Goal: Task Accomplishment & Management: Complete application form

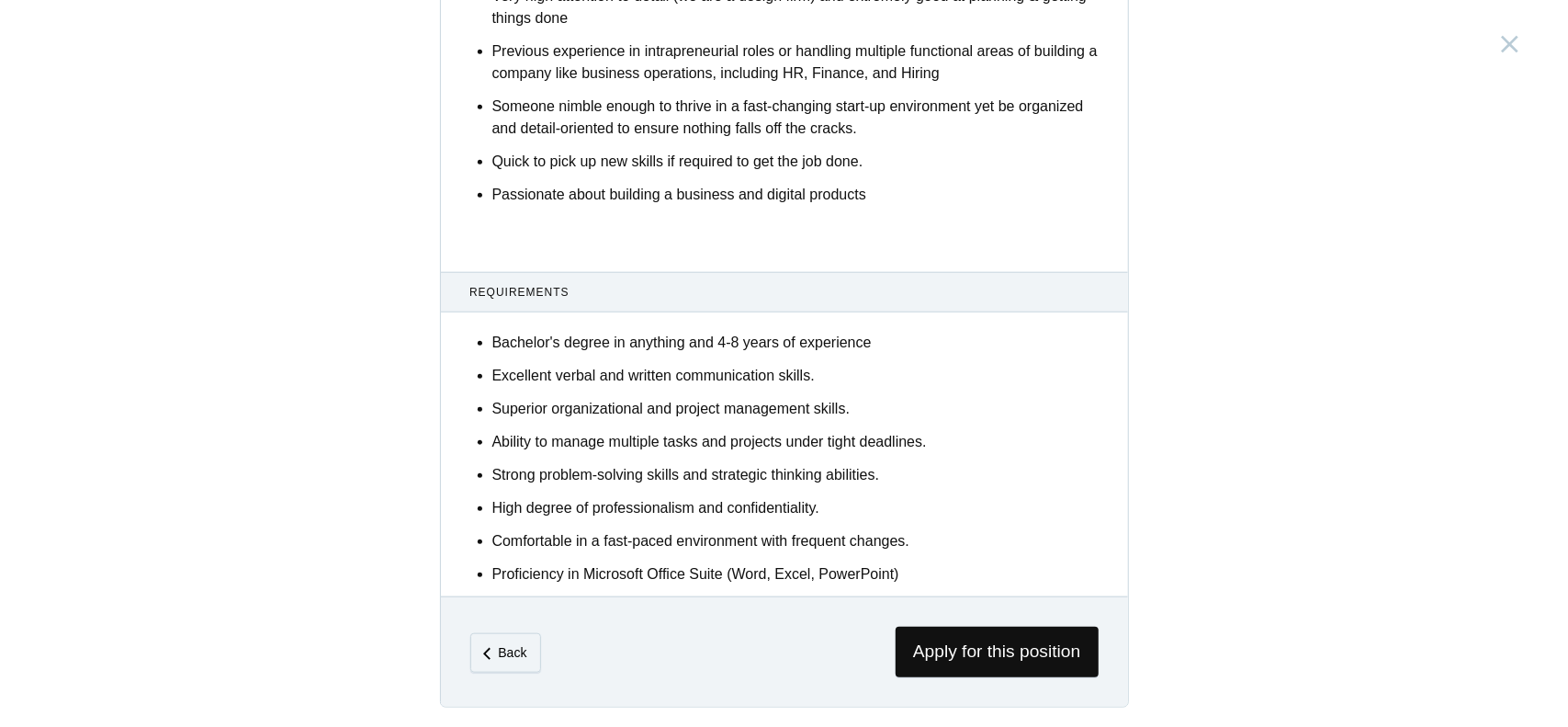
scroll to position [1026, 0]
click at [962, 657] on span "Apply for this position" at bounding box center [997, 652] width 203 height 50
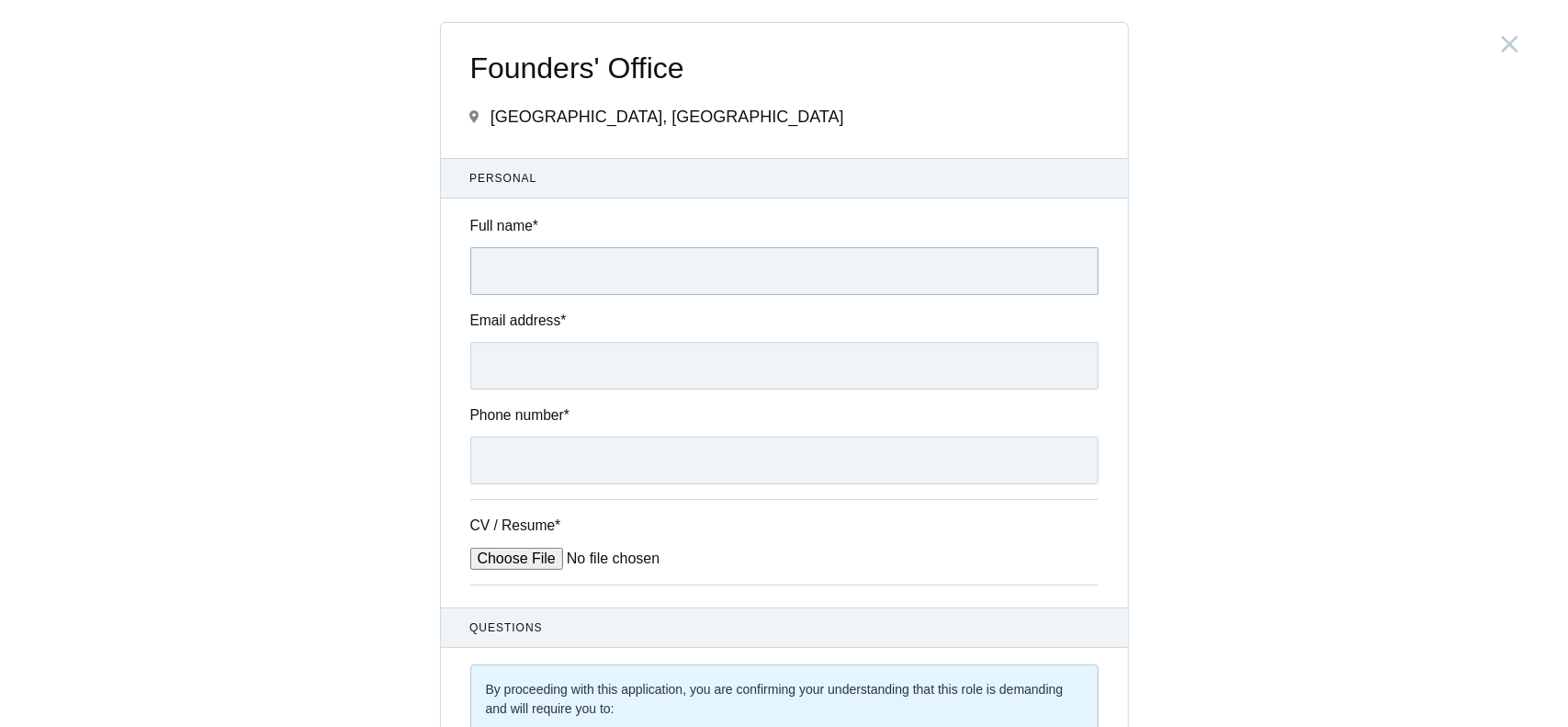
click at [596, 279] on input "Full name *" at bounding box center [784, 270] width 629 height 48
type input "Aditya"
type input "Kako"
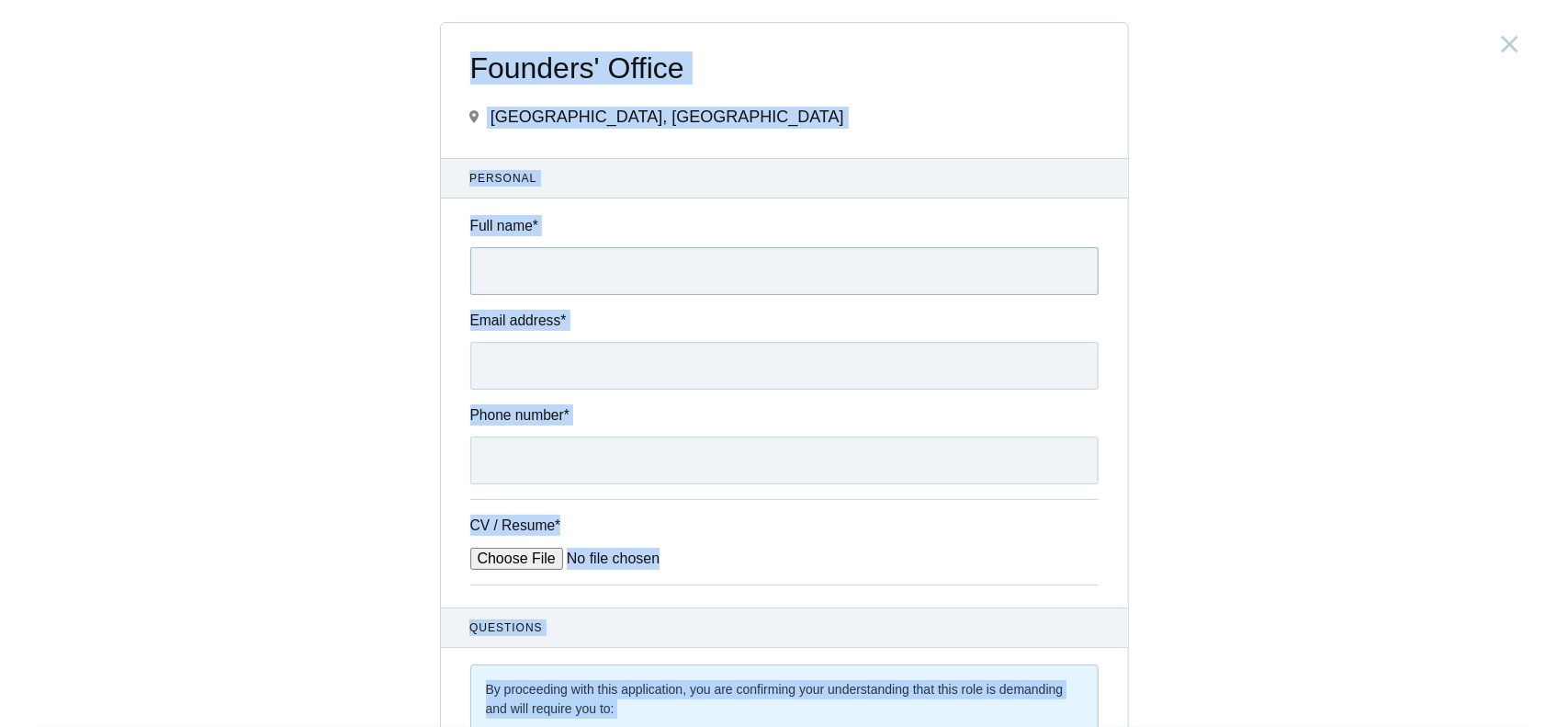
click at [591, 272] on input "Full name *" at bounding box center [784, 270] width 629 height 48
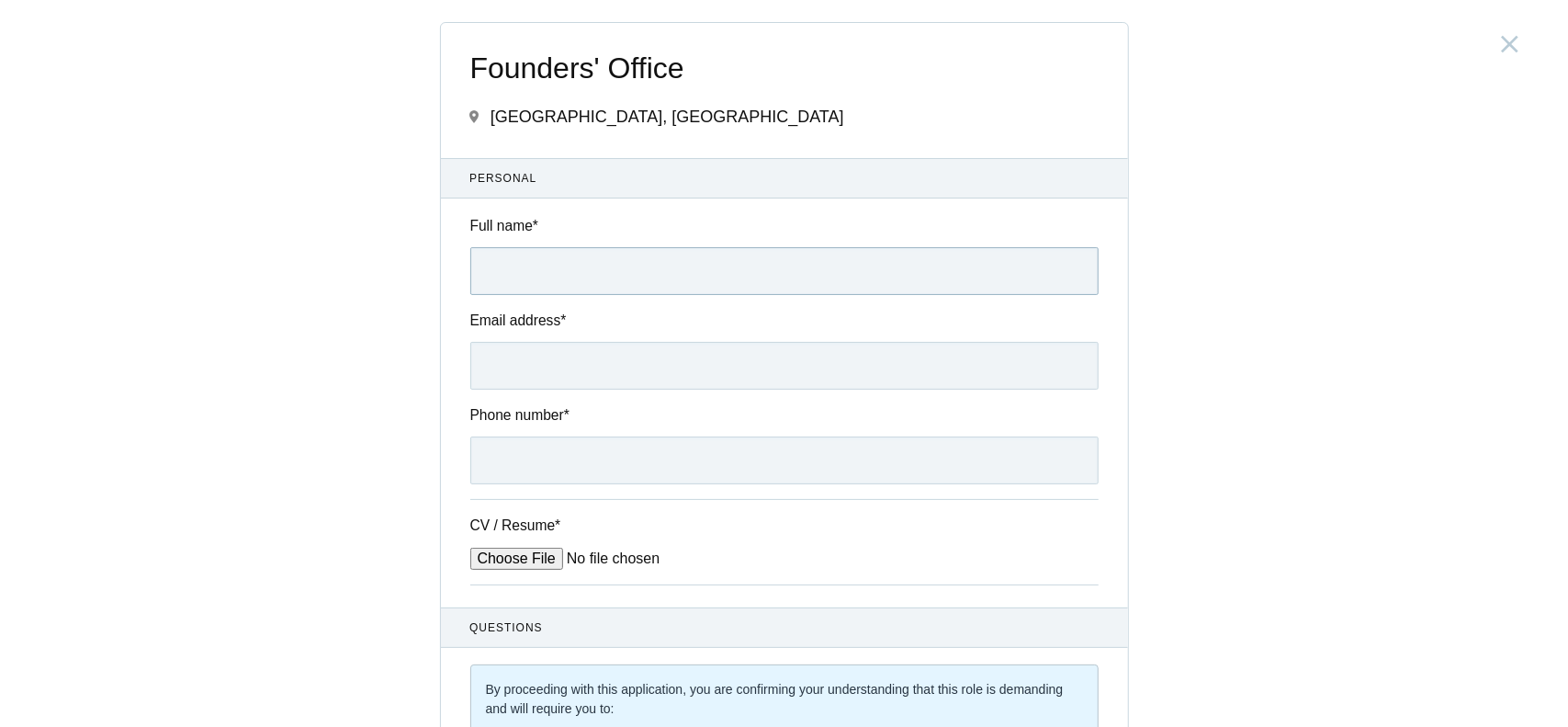
type input "[PERSON_NAME]"
type input "[EMAIL_ADDRESS][DOMAIN_NAME]"
click at [487, 452] on input "09678401021" at bounding box center [784, 460] width 629 height 48
type input "9678401021"
click at [502, 561] on input "CV / Resume *" at bounding box center [610, 558] width 278 height 22
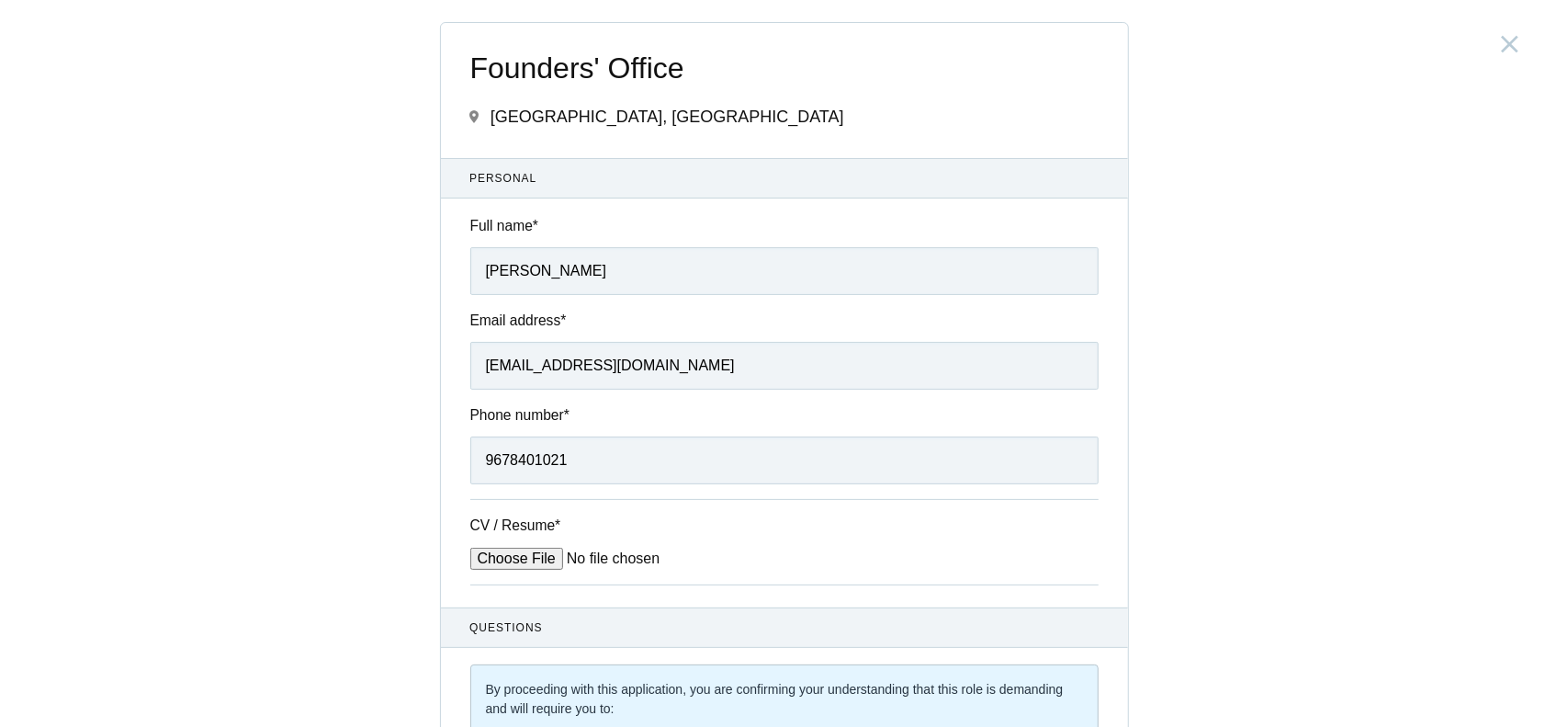
type input "C:\fakepath\Professional Resume_Aditya [PERSON_NAME].pdf"
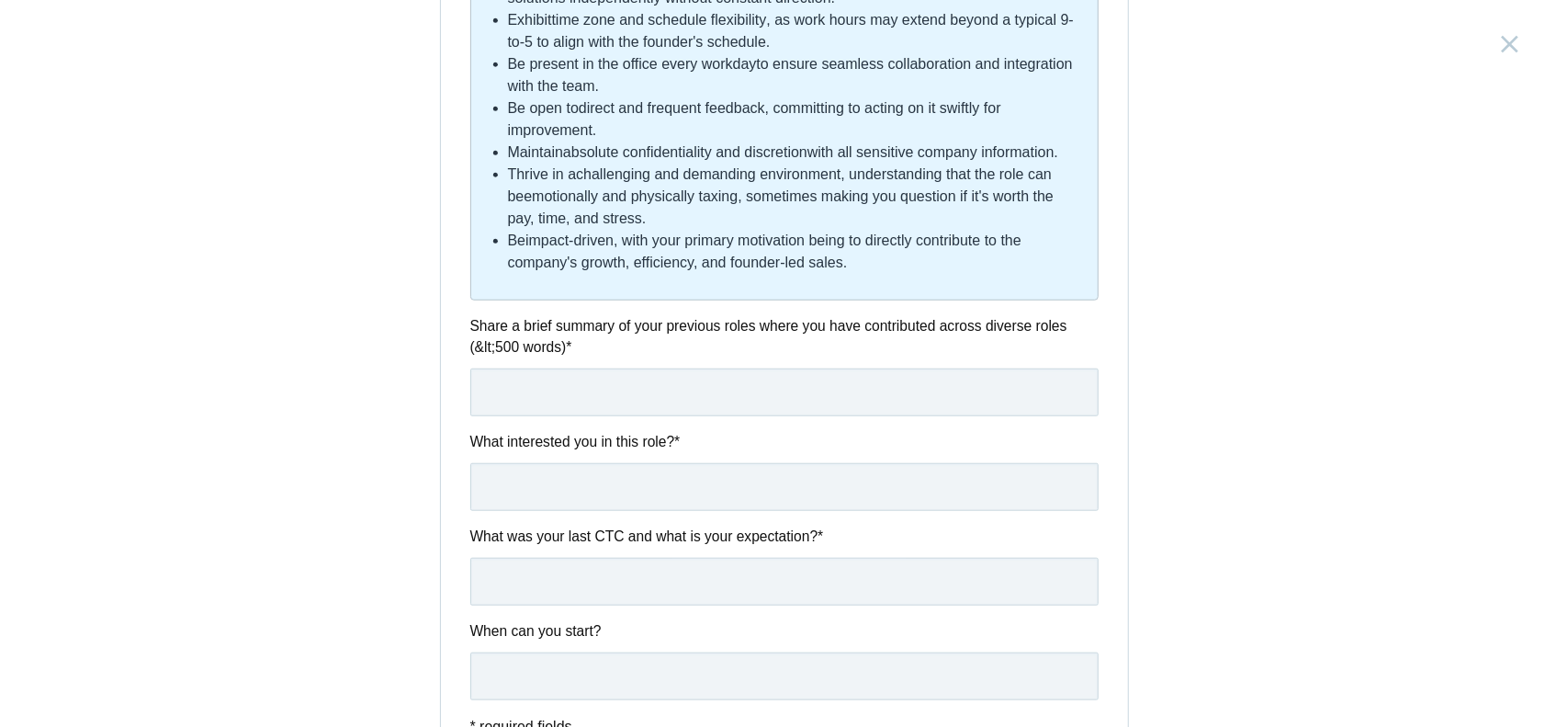
scroll to position [1007, 0]
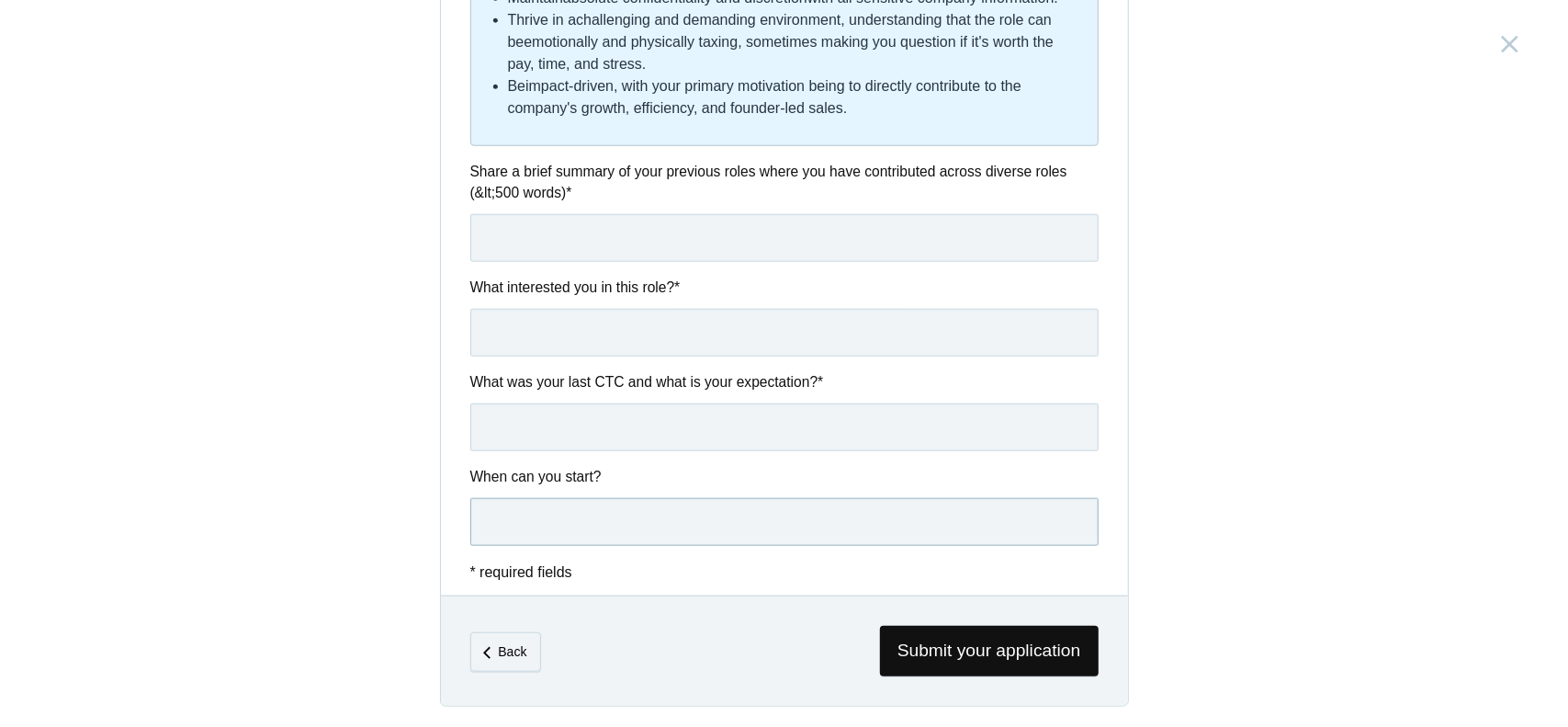
click at [541, 528] on input "text" at bounding box center [784, 522] width 629 height 48
click at [532, 520] on input "I have a 2 month notice period" at bounding box center [784, 522] width 629 height 48
type input "e"
type input "N"
type input "E"
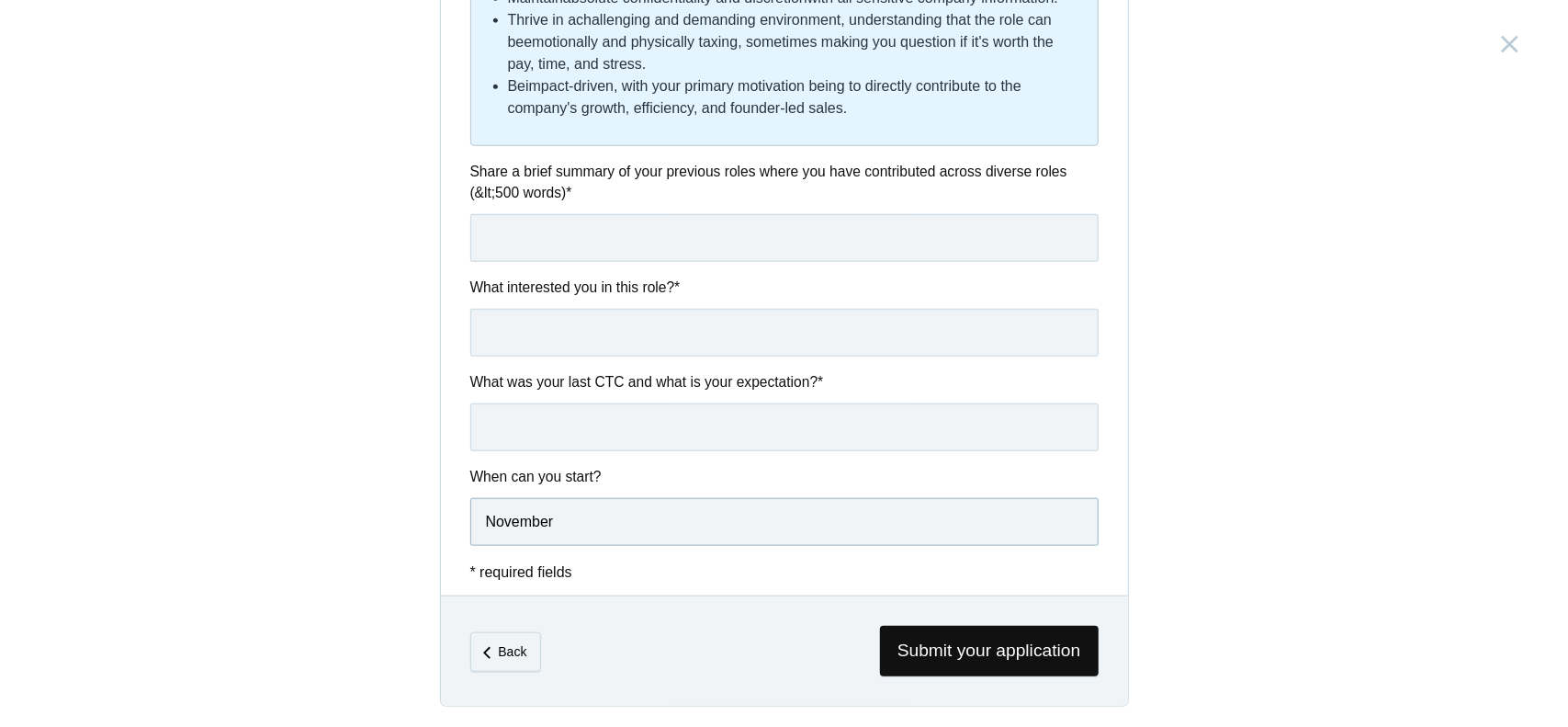
type input "November"
type input "CTC"
type input "Current CTC = 30 LPA, Expectation = 35 LPA"
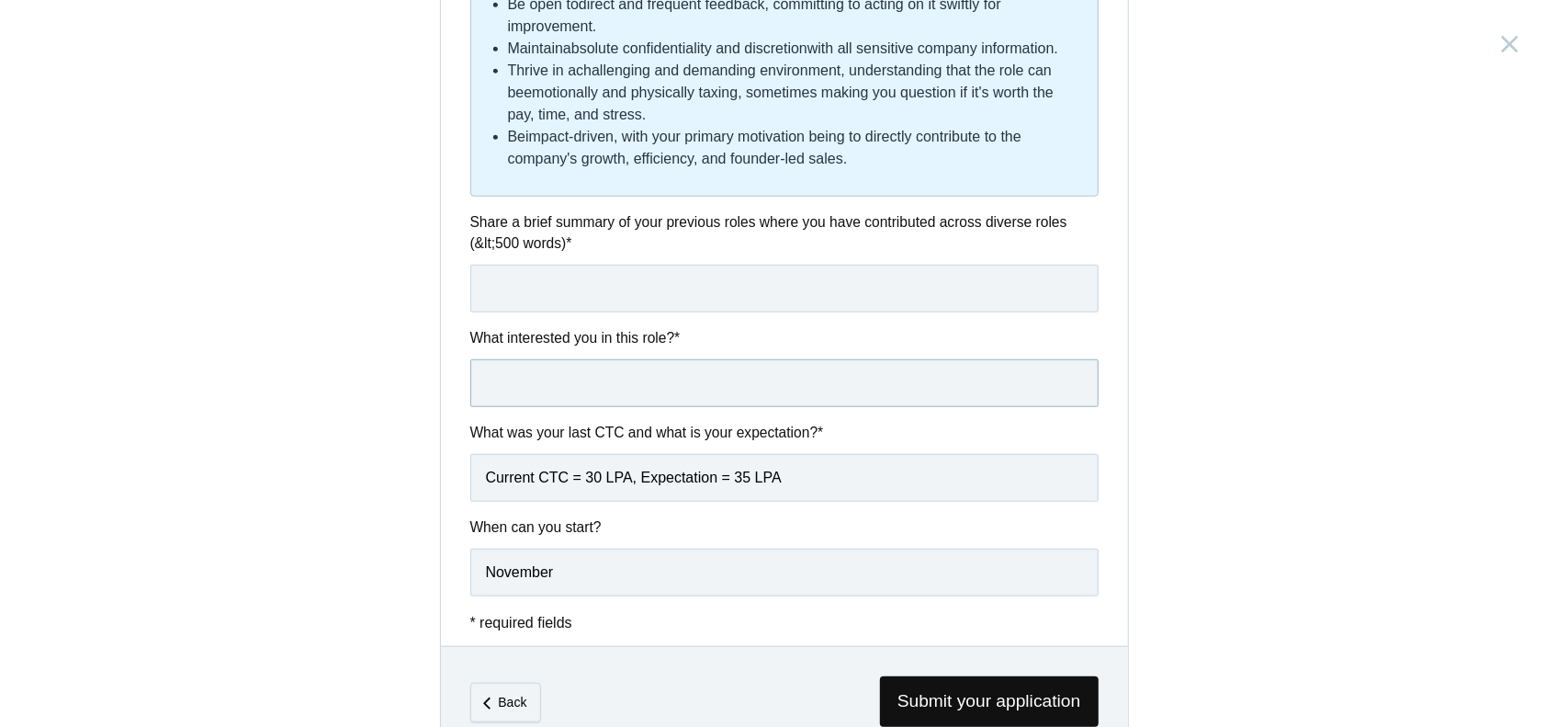
scroll to position [956, 0]
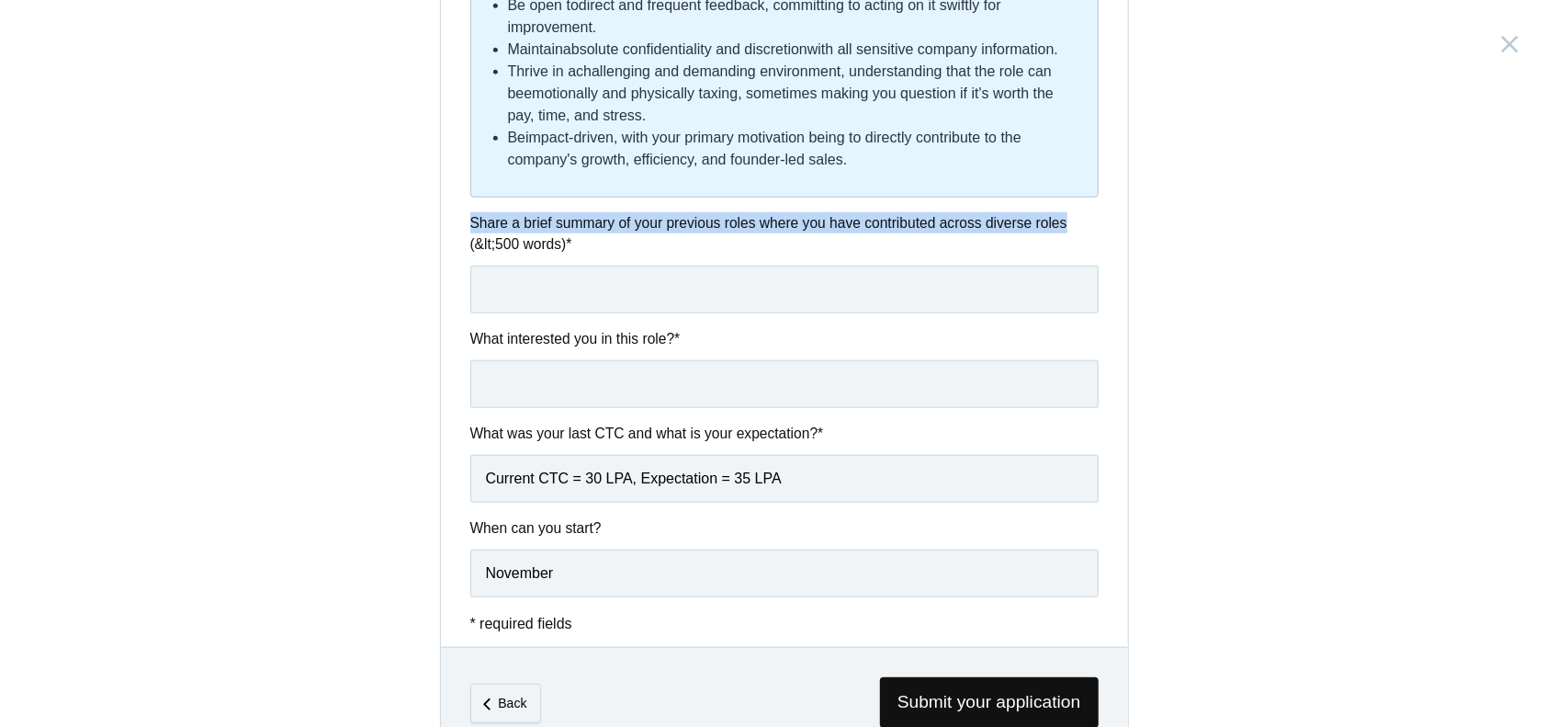
drag, startPoint x: 463, startPoint y: 219, endPoint x: 1096, endPoint y: 226, distance: 633.0
click at [1096, 226] on div "Share a brief summary of your previous roles where you have contributed across …" at bounding box center [784, 262] width 687 height 101
copy label "Share a brief summary of your previous roles where you have contributed across …"
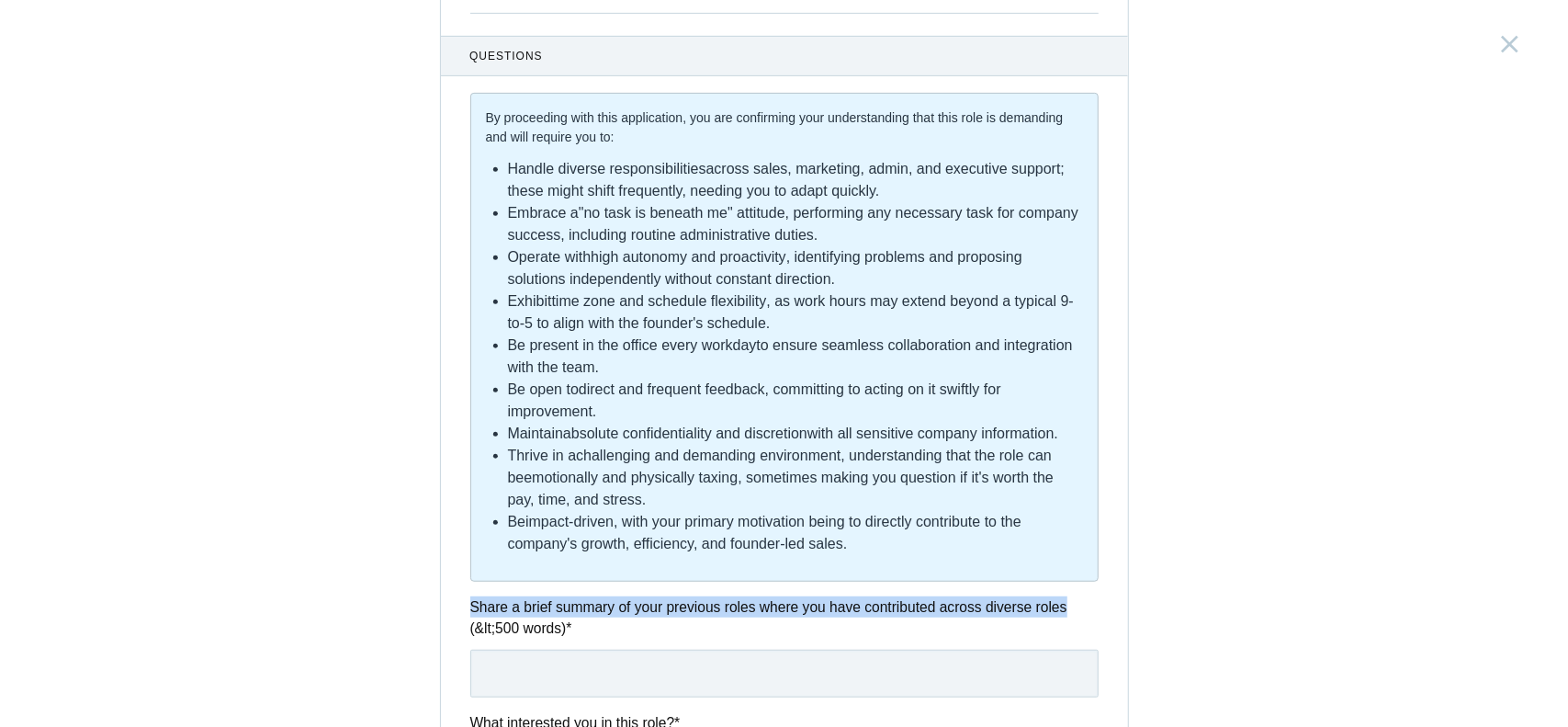
scroll to position [575, 0]
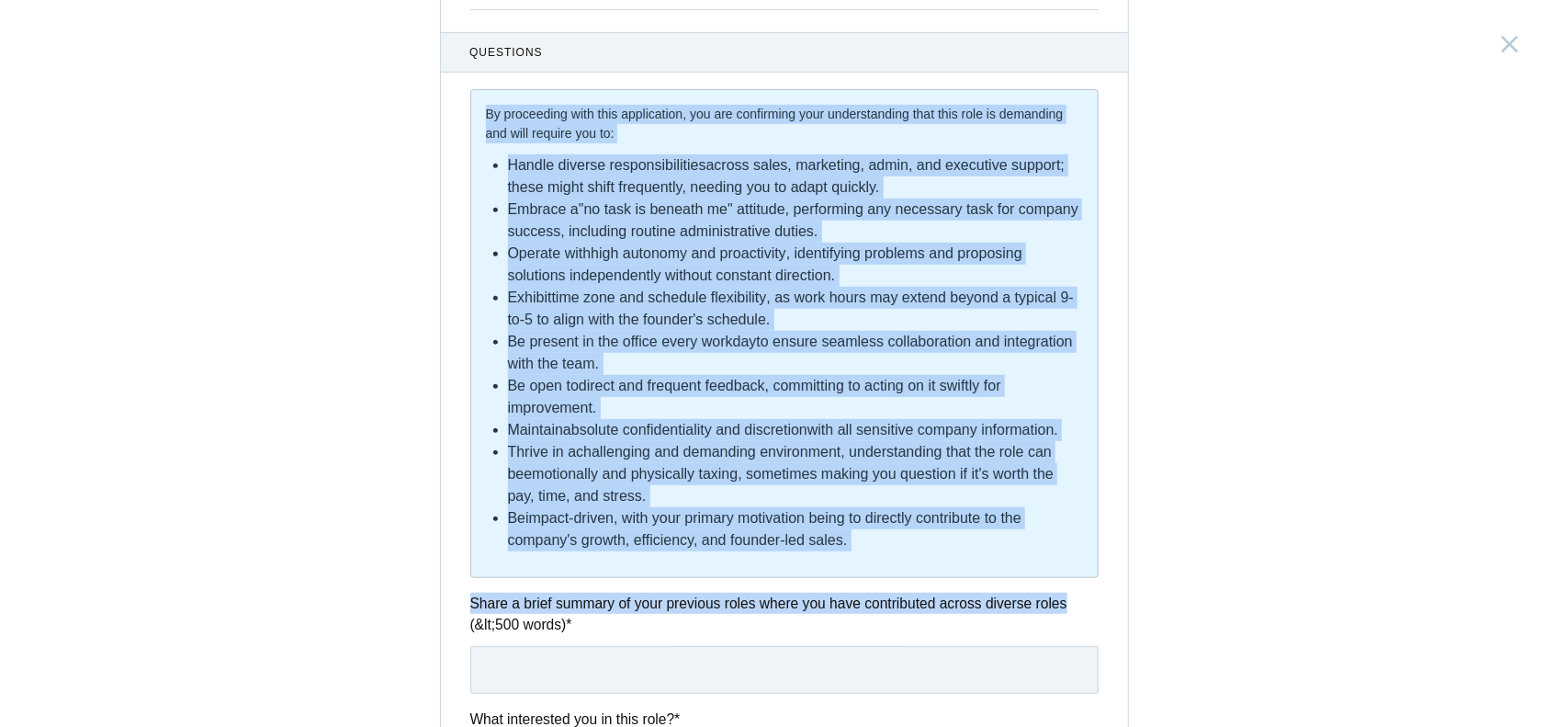
drag, startPoint x: 475, startPoint y: 120, endPoint x: 1061, endPoint y: 597, distance: 755.6
click at [1061, 597] on div "Questions By proceeding with this application, you are confirming your understa…" at bounding box center [784, 505] width 687 height 946
copy div "By proceeding with this application, you are confirming your understanding that…"
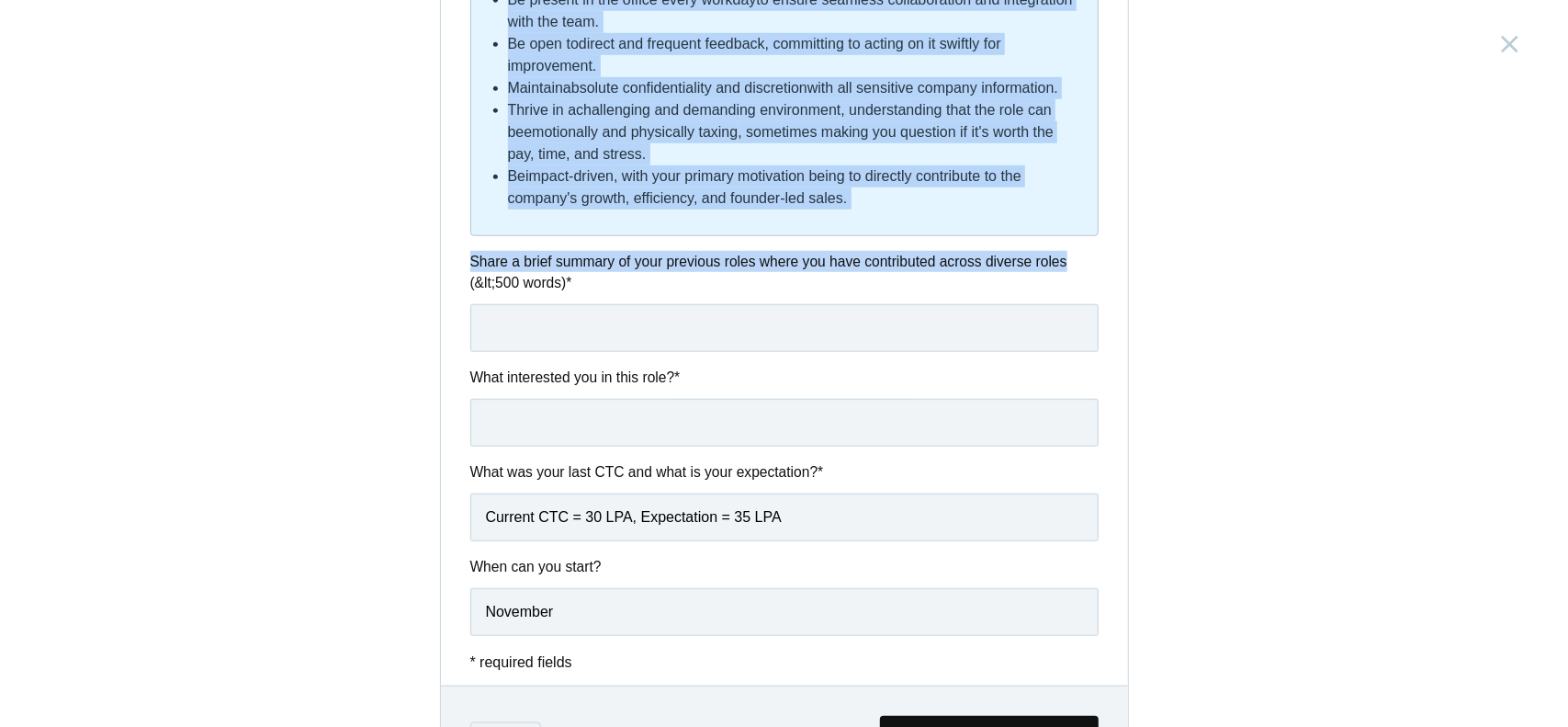
scroll to position [1007, 0]
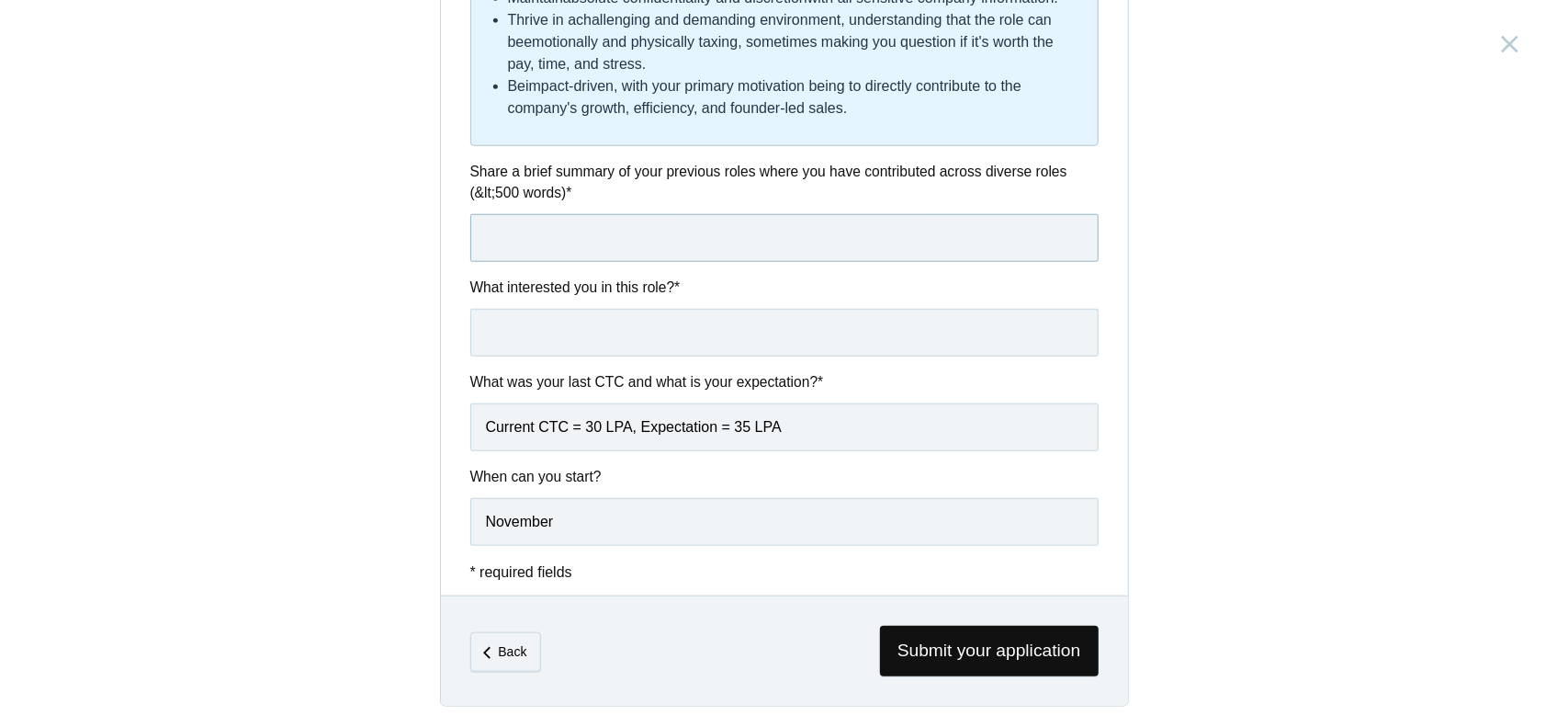
click at [638, 251] on input "text" at bounding box center [784, 237] width 629 height 48
paste input "Over the past few years, I’ve consistently taken on roles that sit at the inter…"
click at [576, 561] on button "Submit your application" at bounding box center [657, 572] width 164 height 24
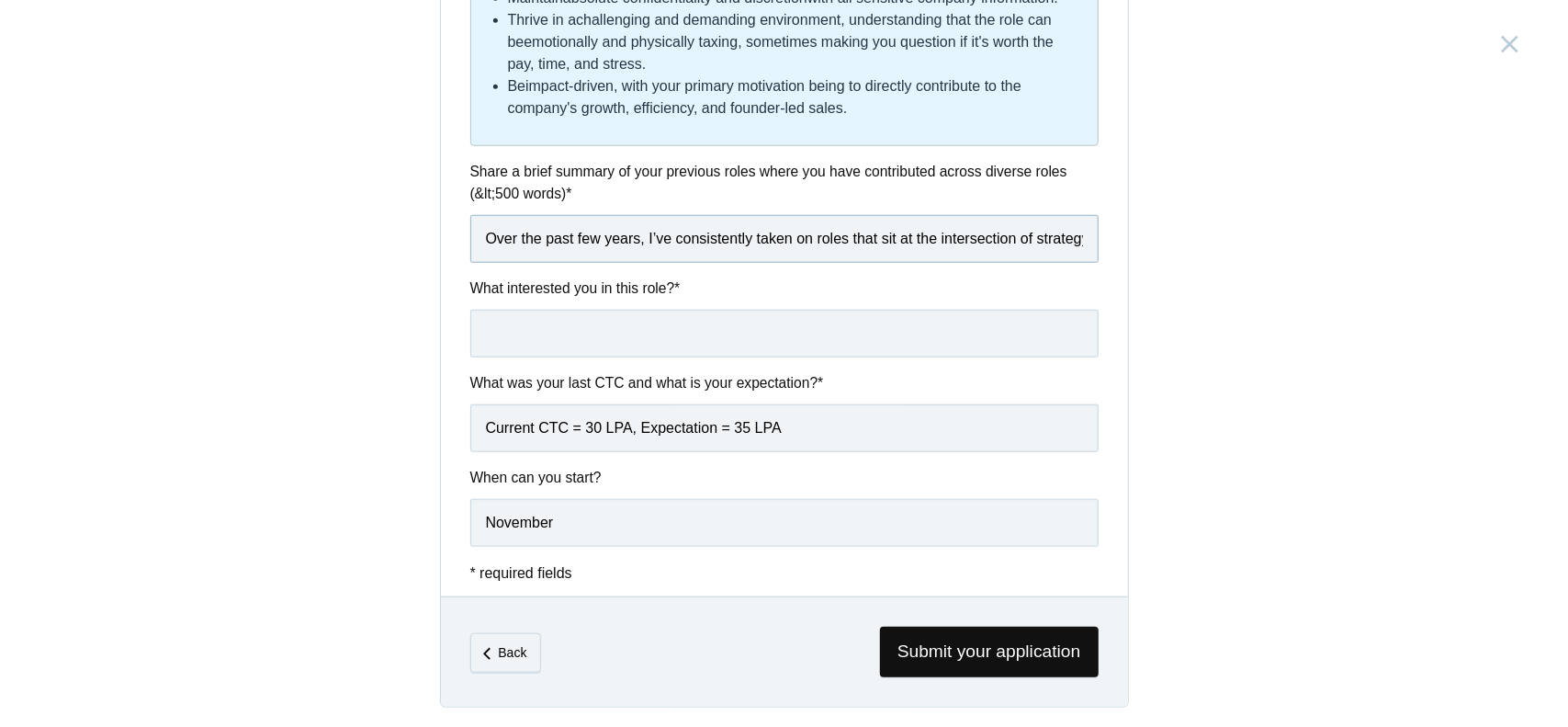
click at [687, 235] on input "Over the past few years, I’ve consistently taken on roles that sit at the inter…" at bounding box center [784, 238] width 629 height 48
paste input "Lo Ipsumdol, S ametco adip ELIt se doeius tempo in utlab etdolor magnaali enima…"
type input "Lore ips dolo sit ametc, A’el seddoeiusmod tempo in utlab etdo mag al eni admin…"
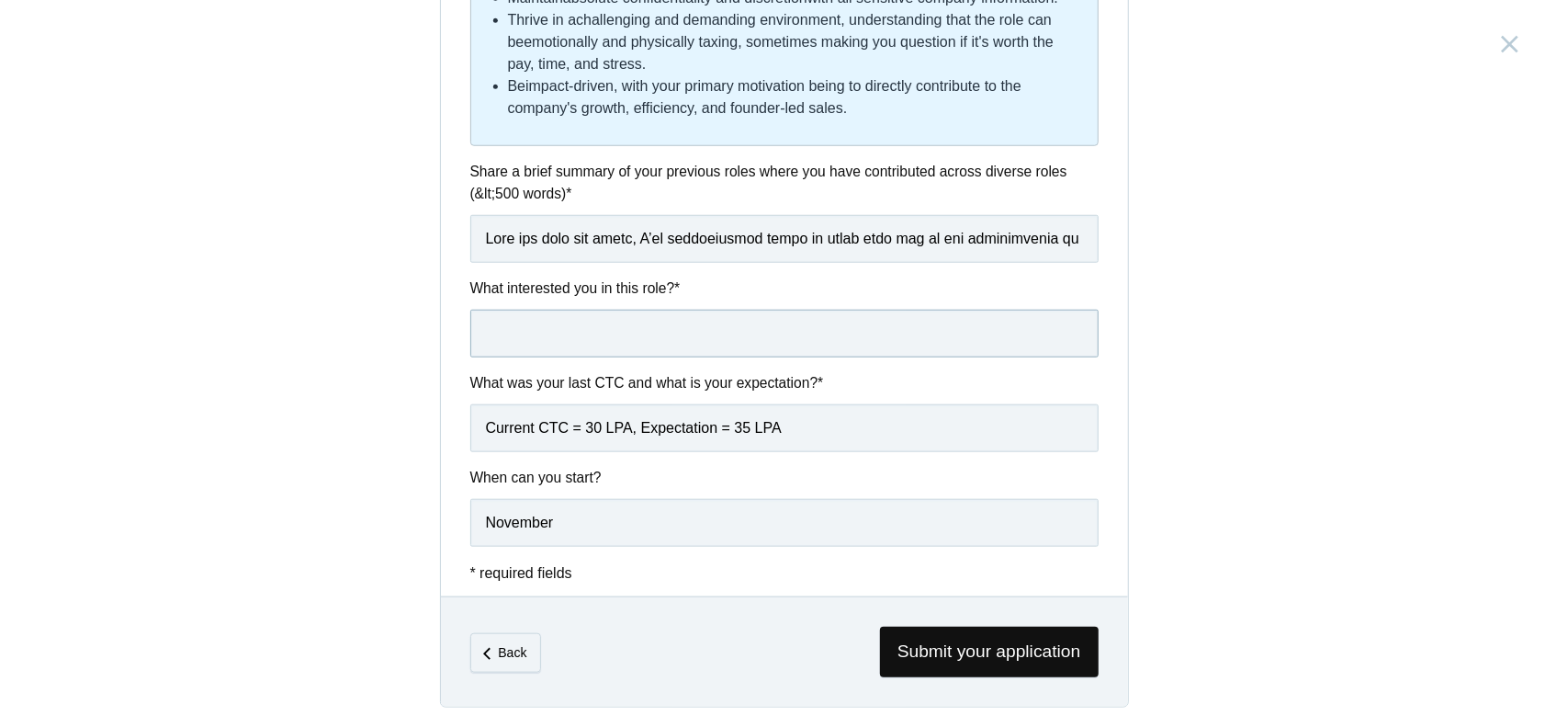
click at [683, 334] on input "text" at bounding box center [784, 333] width 629 height 48
paste input "What excites me most about this role is the opportunity to work directly with a…"
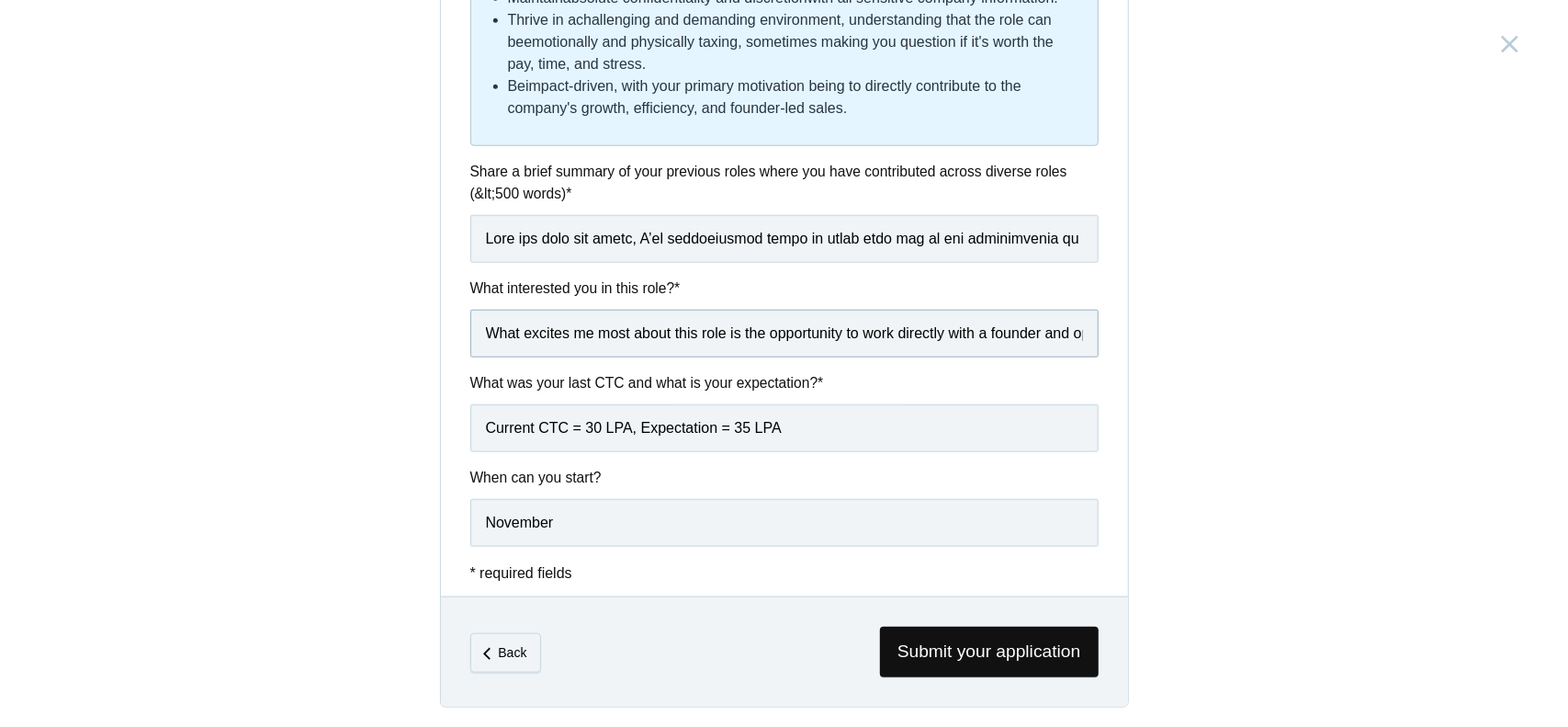
scroll to position [0, 3698]
type input "What excites me most about this role is the opportunity to work directly with a…"
click at [913, 635] on span "Submit your application" at bounding box center [989, 651] width 218 height 50
